Goal: Task Accomplishment & Management: Complete application form

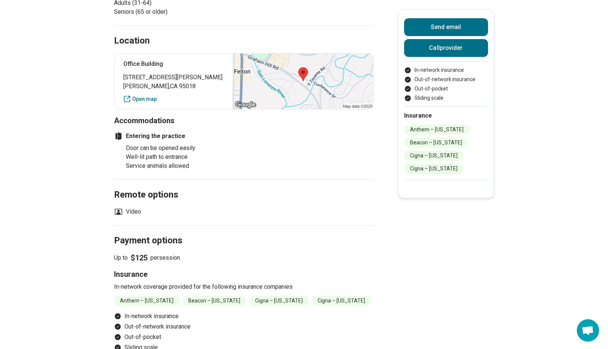
scroll to position [466, 0]
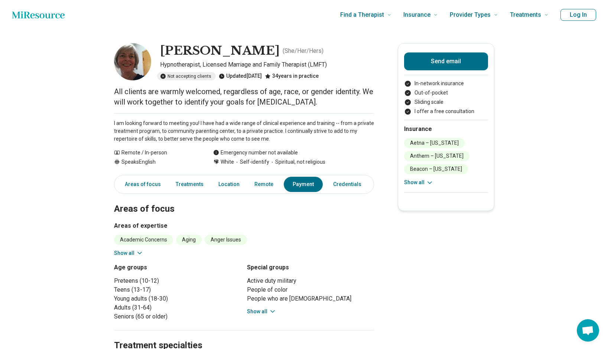
click at [132, 254] on button "Show all" at bounding box center [128, 253] width 29 height 8
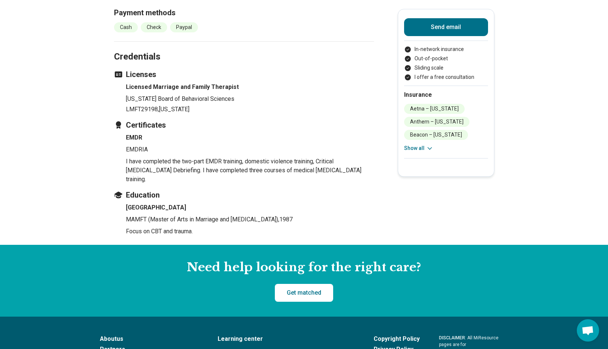
scroll to position [970, 0]
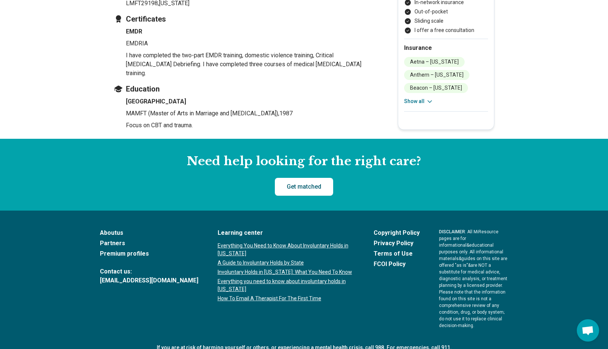
click at [288, 178] on link "Get matched" at bounding box center [304, 187] width 58 height 18
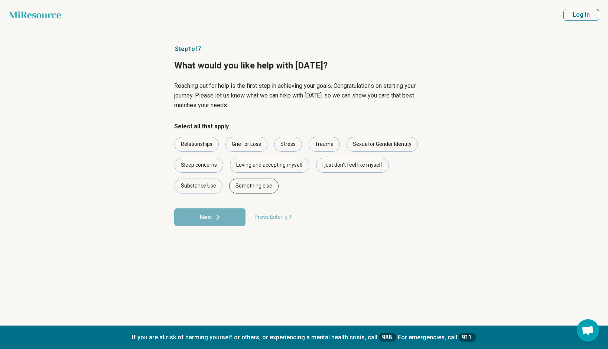
click at [253, 187] on div "Something else" at bounding box center [253, 185] width 49 height 15
click at [224, 212] on button "Next" at bounding box center [209, 217] width 71 height 18
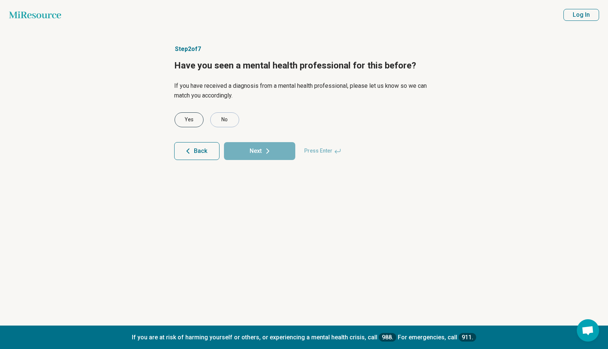
click at [192, 124] on div "Yes" at bounding box center [189, 119] width 29 height 15
click at [243, 150] on button "Next" at bounding box center [259, 151] width 71 height 18
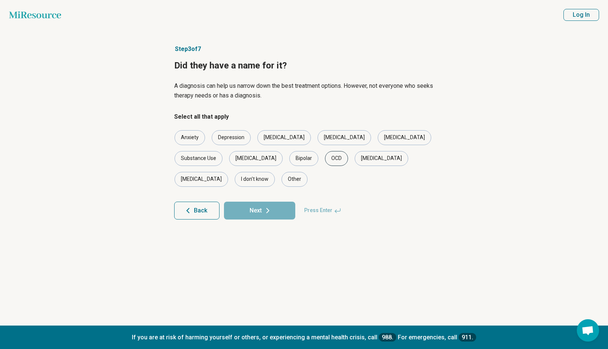
click at [325, 159] on div "OCD" at bounding box center [336, 158] width 23 height 15
click at [255, 201] on button "Next" at bounding box center [259, 210] width 71 height 18
